Goal: Task Accomplishment & Management: Manage account settings

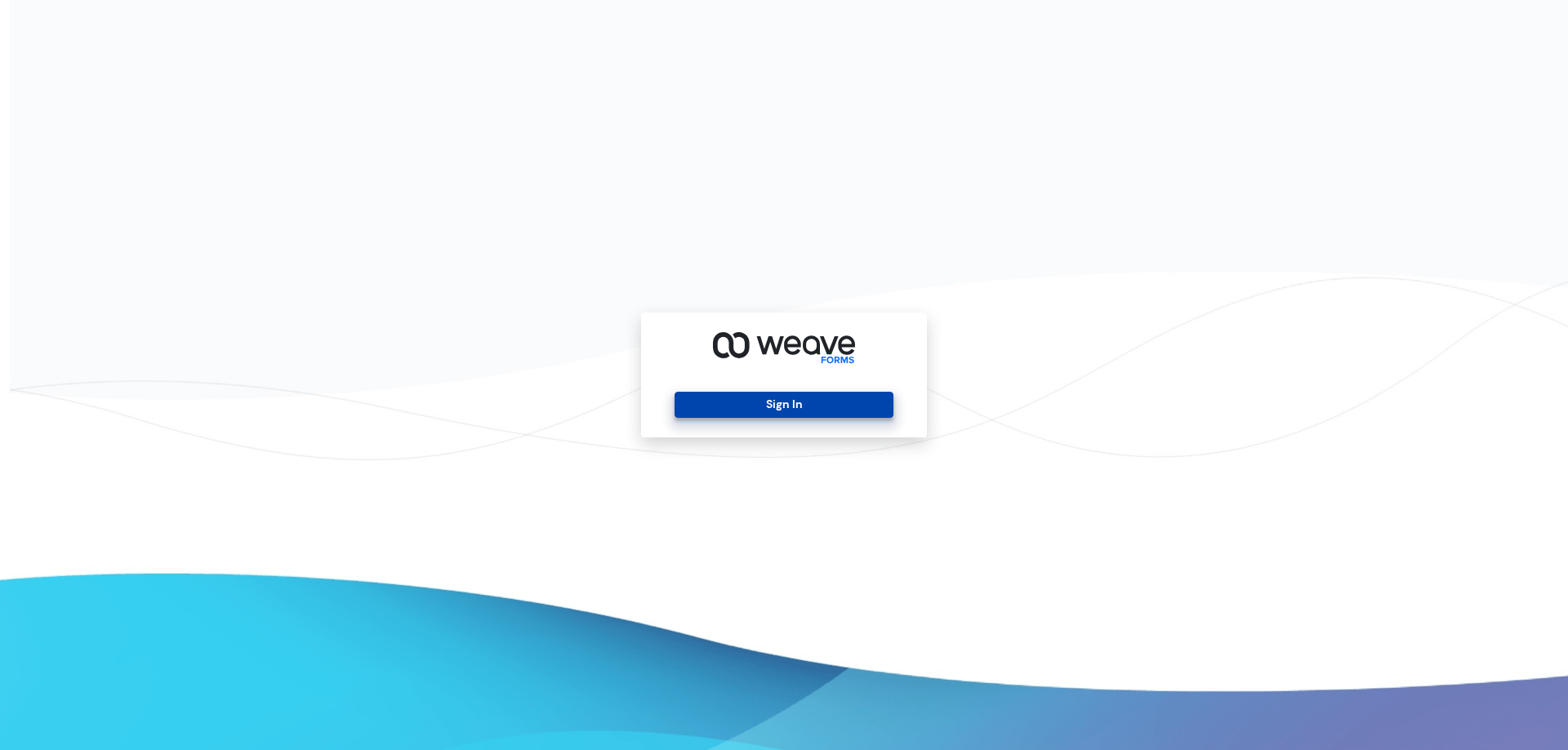
click at [785, 406] on button "Sign In" at bounding box center [783, 404] width 218 height 26
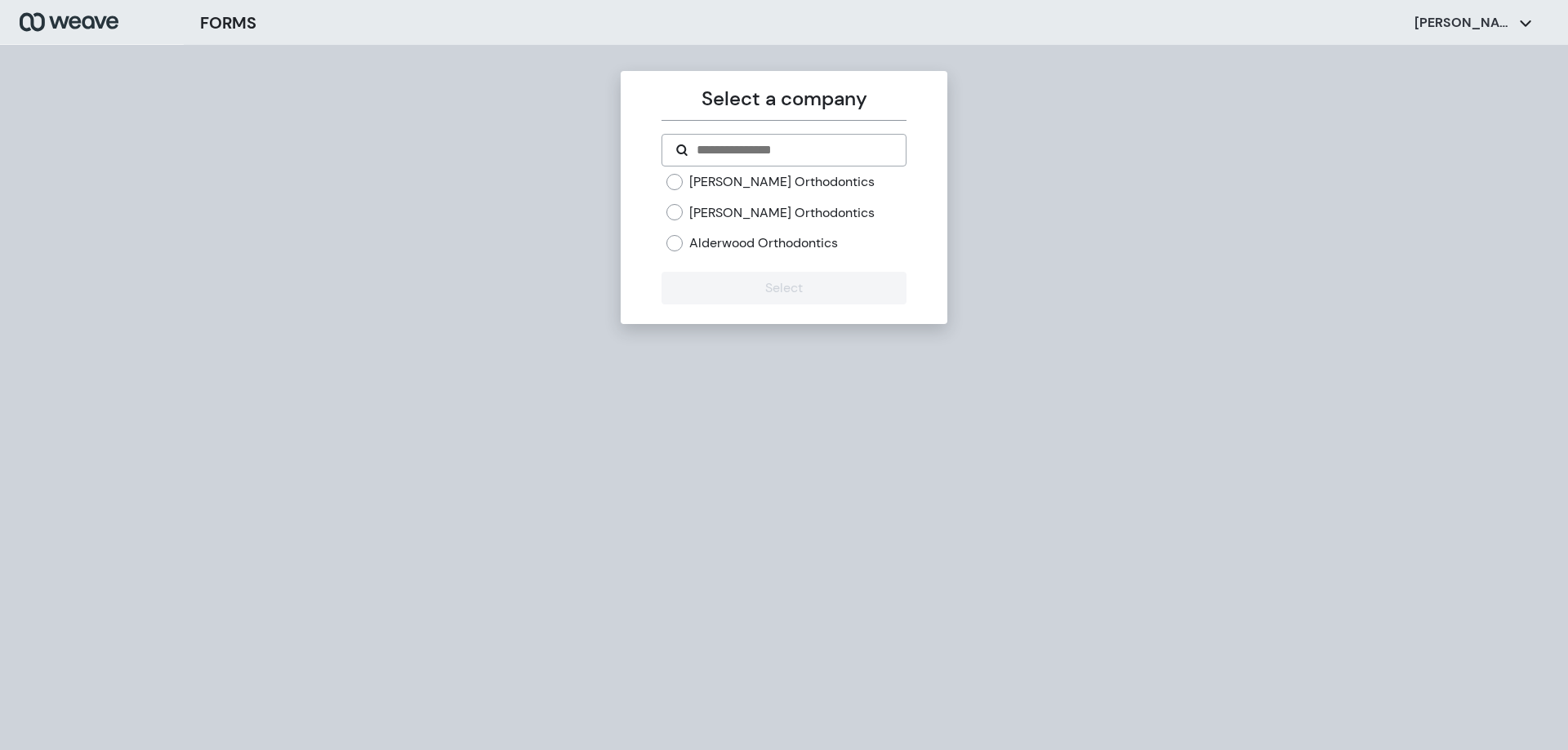
click at [694, 210] on label "[PERSON_NAME] Orthodontics" at bounding box center [782, 213] width 186 height 18
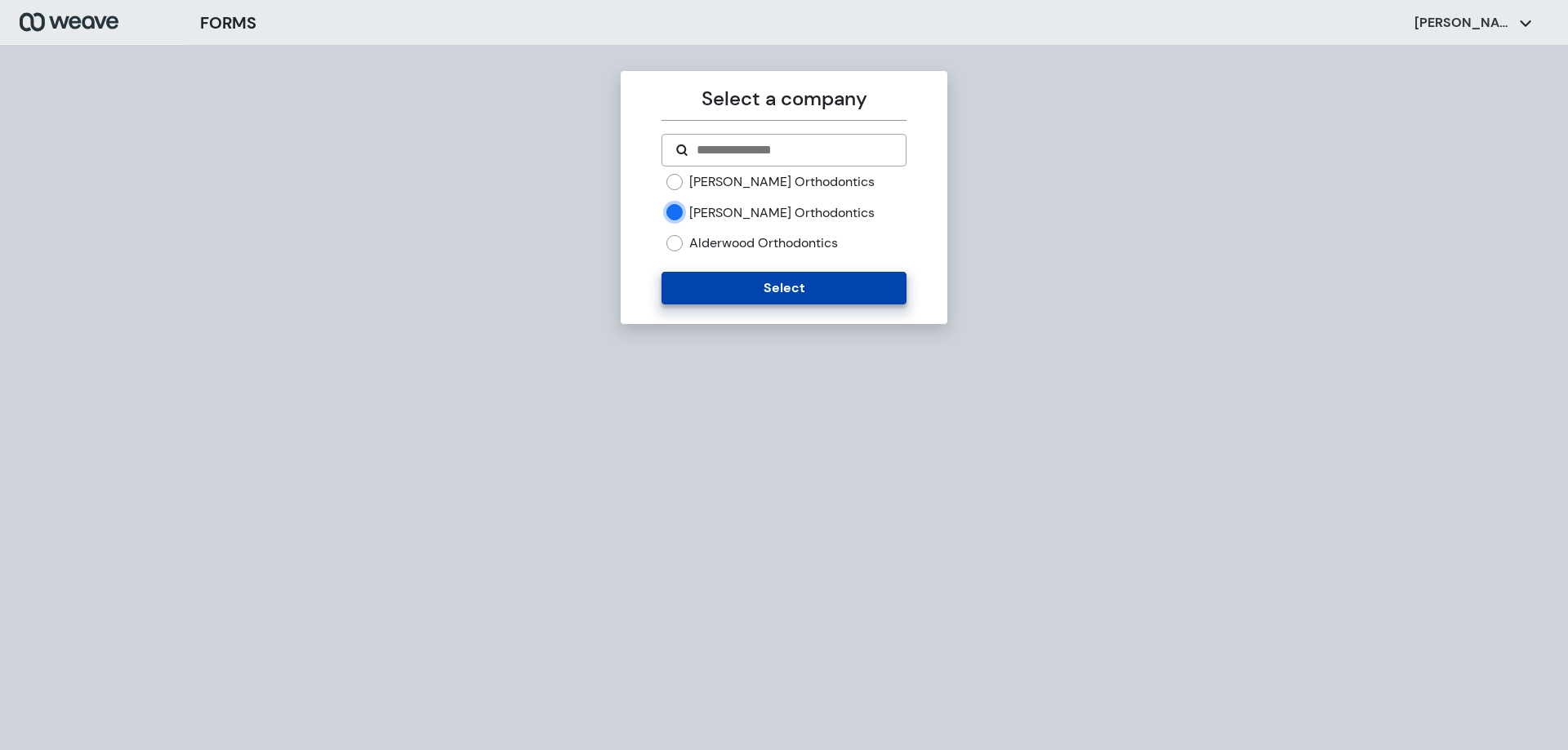
click at [751, 289] on button "Select" at bounding box center [784, 288] width 244 height 32
